Goal: Task Accomplishment & Management: Use online tool/utility

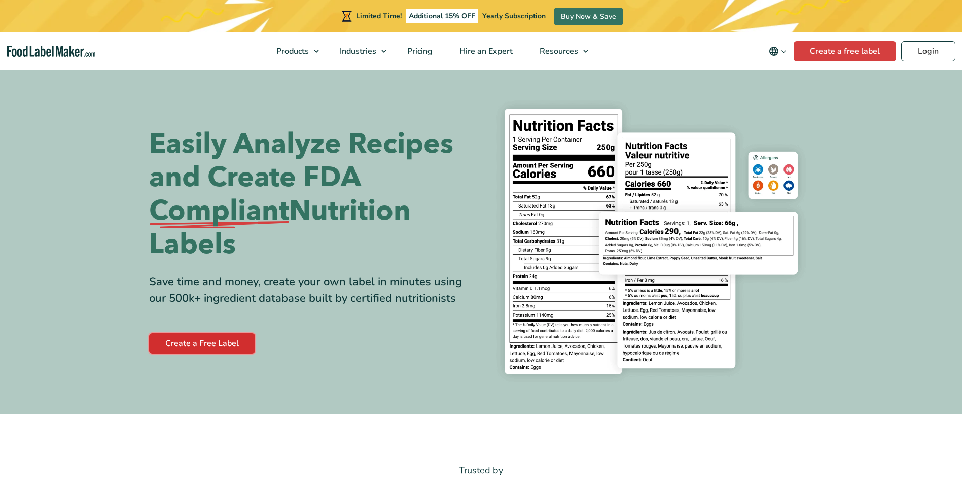
click at [214, 345] on link "Create a Free Label" at bounding box center [202, 343] width 106 height 20
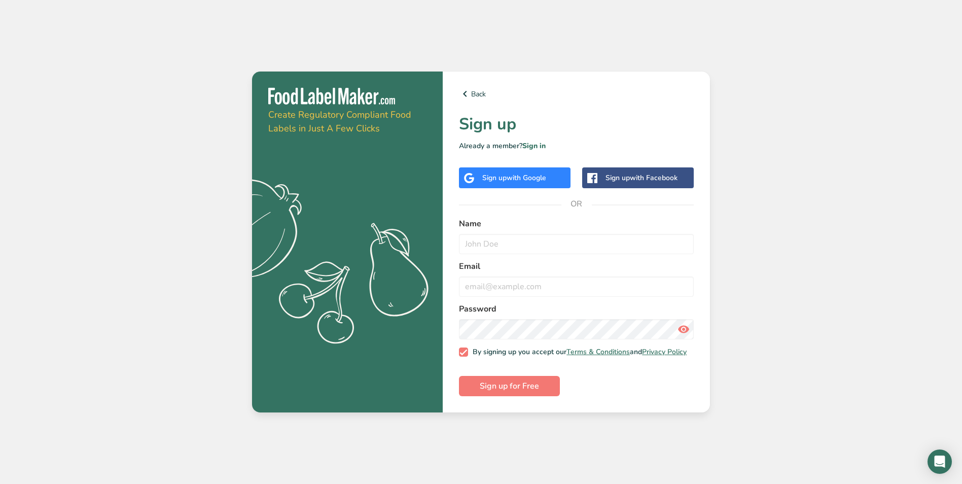
click at [534, 173] on span "with Google" at bounding box center [526, 178] width 40 height 10
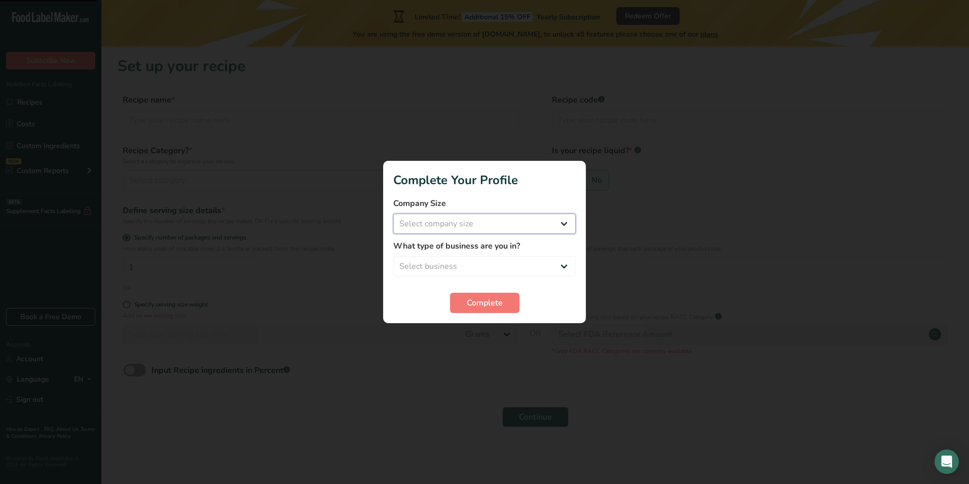
click at [482, 229] on select "Select company size Fewer than 10 Employees 10 to 50 Employees 51 to 500 Employ…" at bounding box center [484, 223] width 182 height 20
select select "1"
click at [393, 213] on select "Select company size Fewer than 10 Employees 10 to 50 Employees 51 to 500 Employ…" at bounding box center [484, 223] width 182 height 20
click at [479, 266] on select "Select business Packaged Food Manufacturer Restaurant & Cafe Bakery Meal Plans …" at bounding box center [484, 266] width 182 height 20
select select "1"
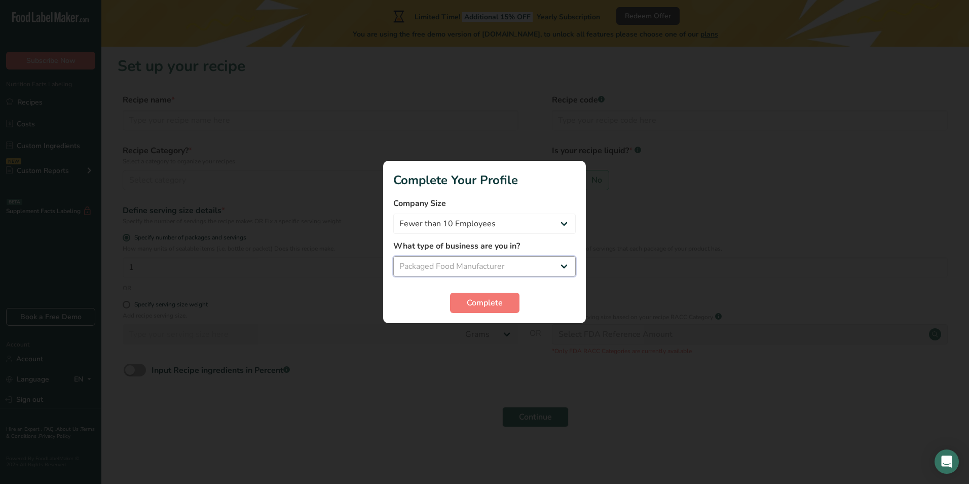
click at [393, 256] on select "Select business Packaged Food Manufacturer Restaurant & Cafe Bakery Meal Plans …" at bounding box center [484, 266] width 182 height 20
click at [501, 303] on span "Complete" at bounding box center [485, 303] width 36 height 12
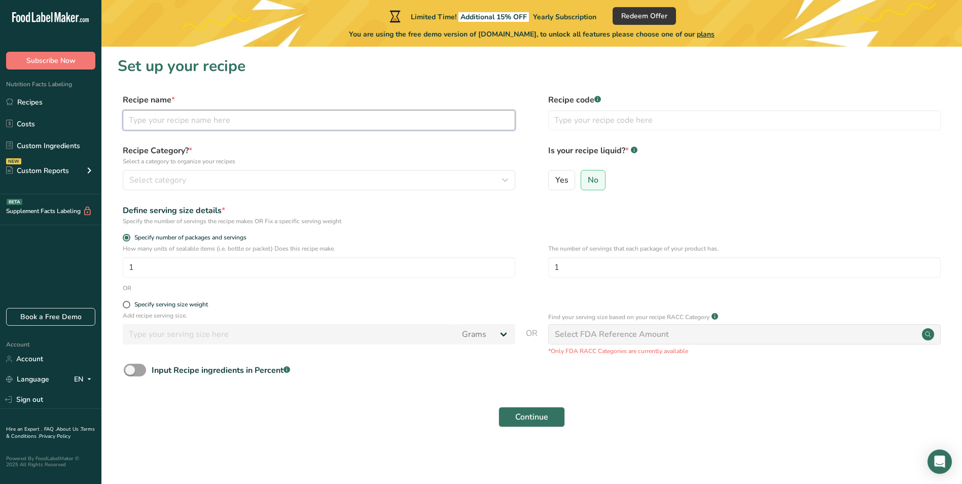
click at [138, 119] on input "text" at bounding box center [319, 120] width 392 height 20
type input "Raw Milk"
click at [567, 183] on span "Yes" at bounding box center [561, 180] width 13 height 10
click at [555, 183] on input "Yes" at bounding box center [551, 179] width 7 height 7
radio input "true"
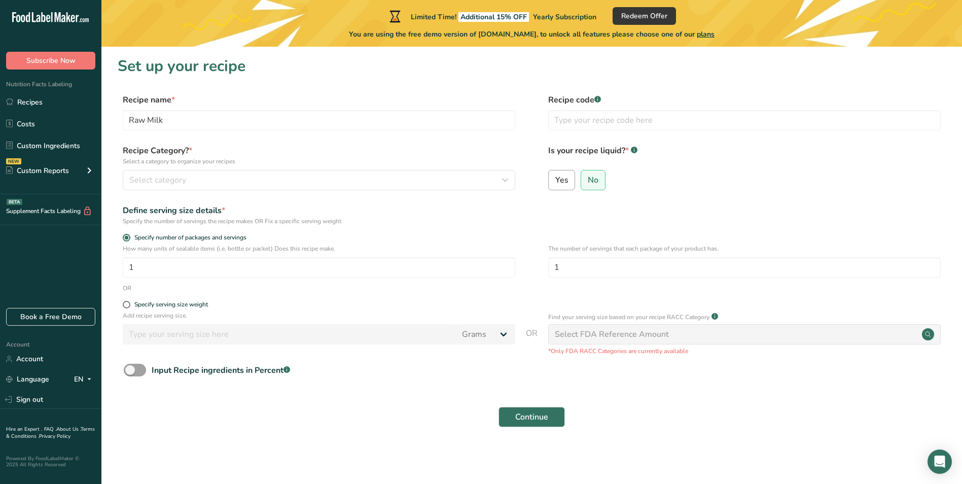
radio input "false"
select select "22"
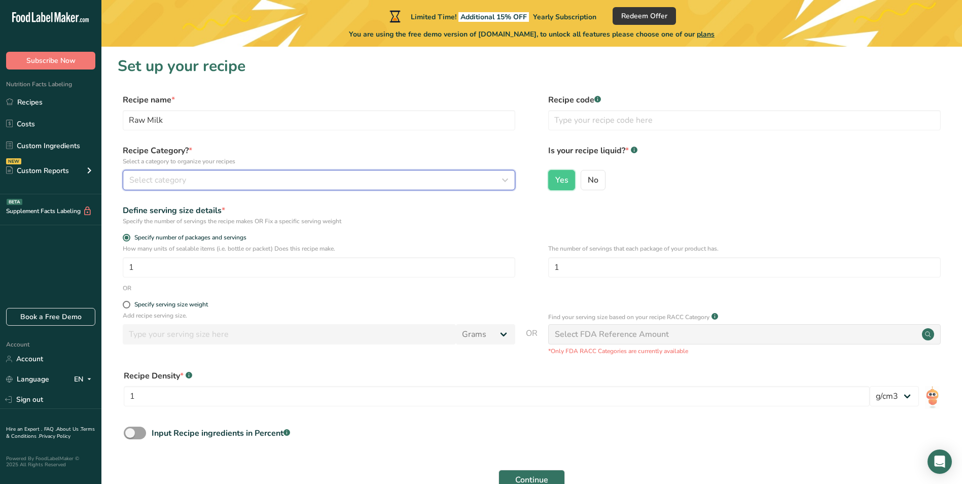
click at [148, 181] on span "Select category" at bounding box center [157, 180] width 57 height 12
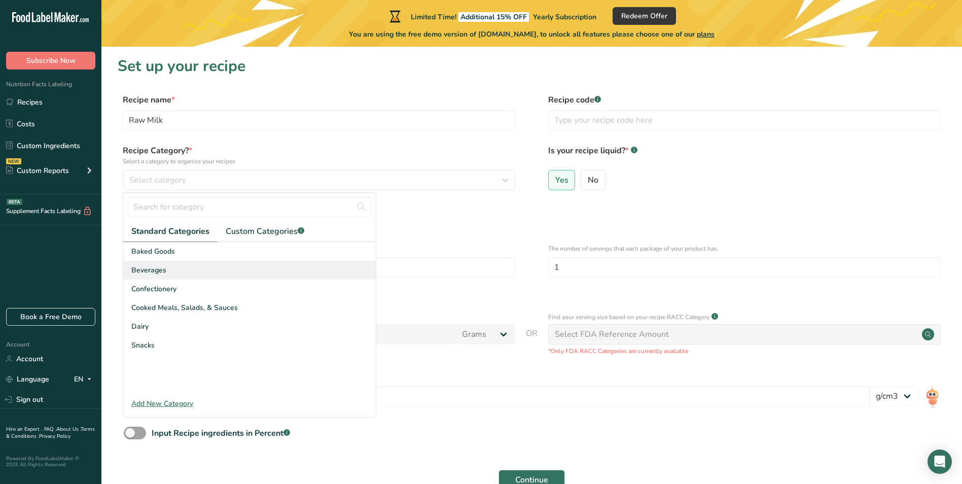
click at [155, 278] on div "Beverages" at bounding box center [249, 270] width 252 height 19
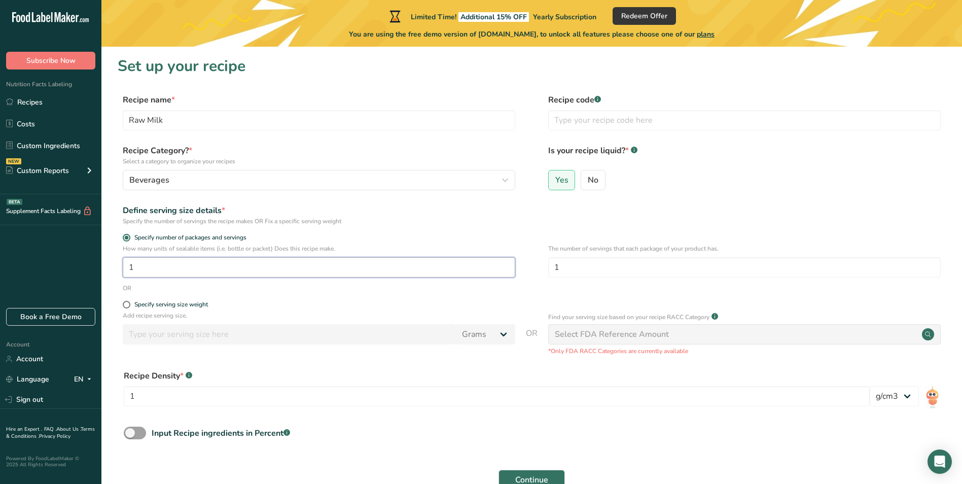
click at [143, 270] on input "1" at bounding box center [319, 267] width 392 height 20
click at [160, 400] on input "1" at bounding box center [497, 396] width 746 height 20
drag, startPoint x: 565, startPoint y: 268, endPoint x: 543, endPoint y: 268, distance: 21.3
click at [543, 268] on div "How many units of sealable items (i.e. bottle or packet) Does this recipe make.…" at bounding box center [532, 264] width 828 height 40
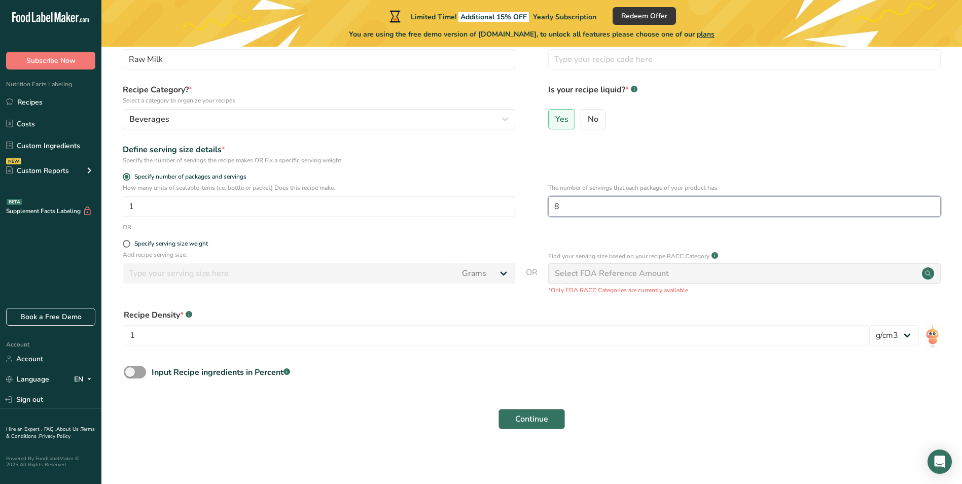
type input "8"
click at [517, 410] on button "Continue" at bounding box center [531, 419] width 66 height 20
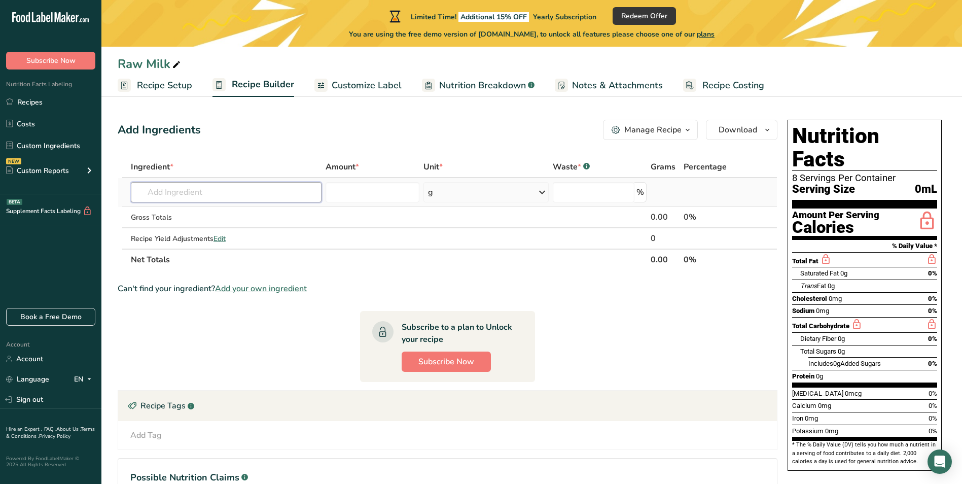
click at [245, 190] on input "text" at bounding box center [226, 192] width 191 height 20
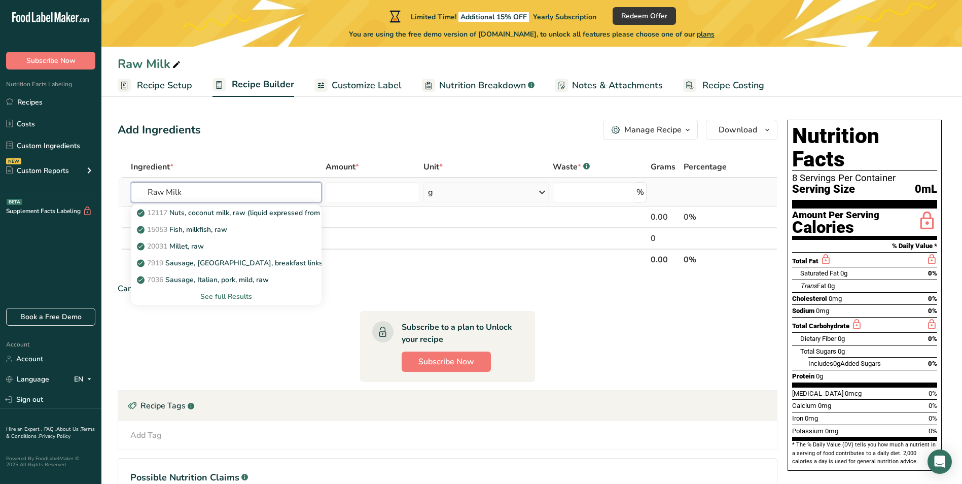
type input "Raw Milk"
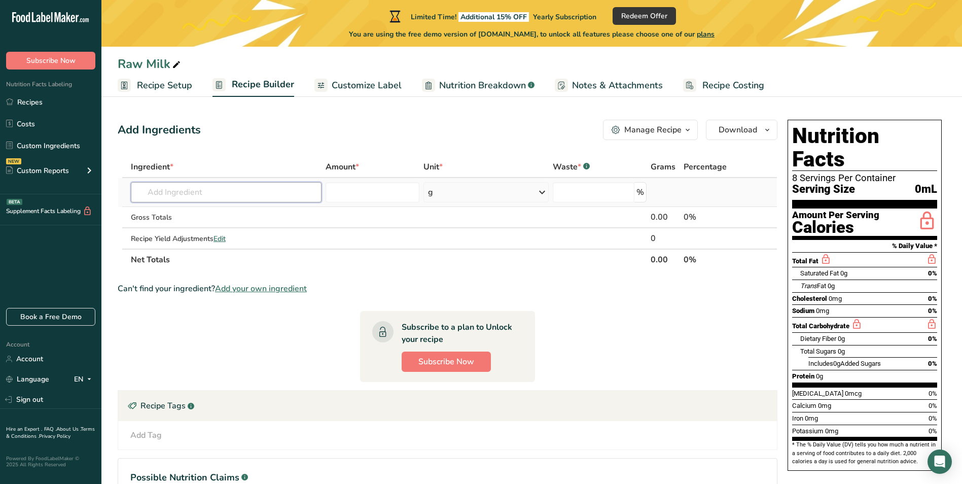
click at [245, 190] on input "text" at bounding box center [226, 192] width 191 height 20
